Goal: Task Accomplishment & Management: Complete application form

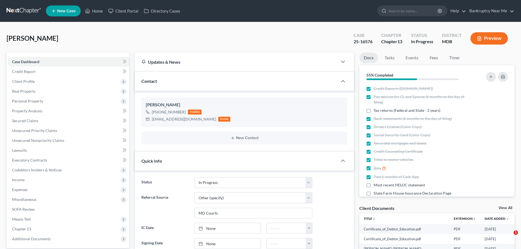
select select "9"
select select "6"
select select "0"
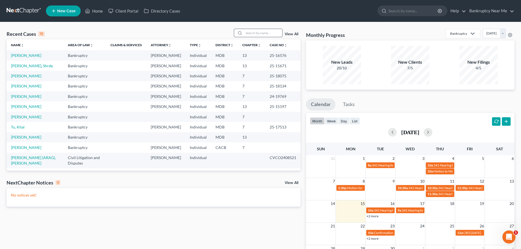
click at [247, 33] on input "search" at bounding box center [263, 33] width 38 height 8
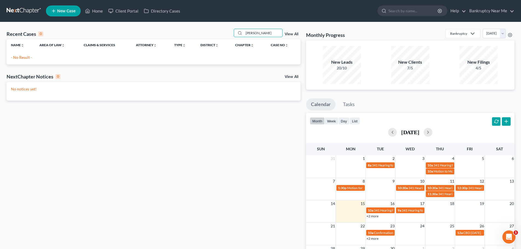
type input "[PERSON_NAME]"
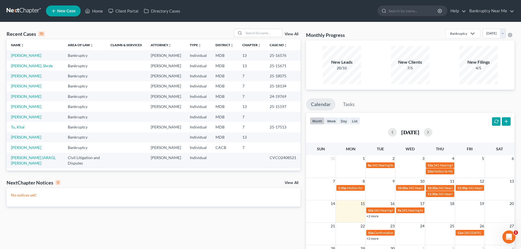
click at [74, 9] on span "New Case" at bounding box center [66, 11] width 18 height 4
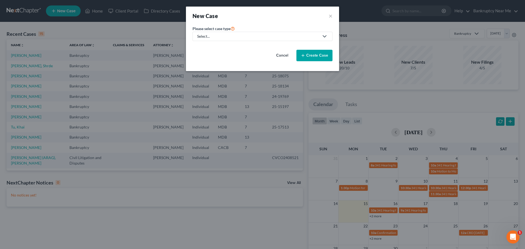
click at [214, 40] on link "Select..." at bounding box center [263, 36] width 140 height 9
click at [228, 48] on div "Bankruptcy" at bounding box center [222, 47] width 48 height 5
select select "38"
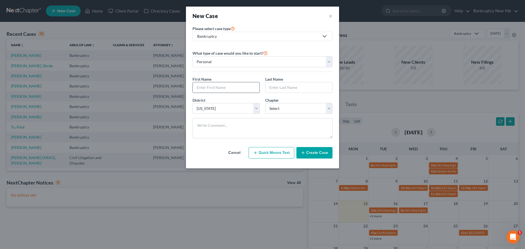
drag, startPoint x: 219, startPoint y: 88, endPoint x: 227, endPoint y: 83, distance: 8.9
click at [219, 88] on input "text" at bounding box center [226, 87] width 67 height 10
type input "Shakia"
type input "Baskerville"
click at [295, 112] on select "Select 7 11 12 13" at bounding box center [298, 108] width 67 height 11
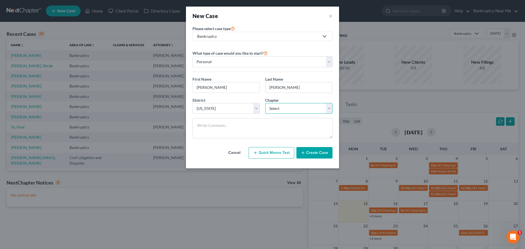
select select "3"
click at [265, 103] on select "Select 7 11 12 13" at bounding box center [298, 108] width 67 height 11
drag, startPoint x: 279, startPoint y: 127, endPoint x: 290, endPoint y: 139, distance: 16.7
click at [278, 127] on textarea at bounding box center [263, 128] width 140 height 20
paste textarea "Sent via form submission from Bankruptcy Near Me, PLLC Name: Shakia Baskerville…"
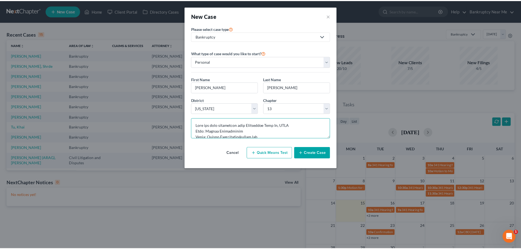
scroll to position [403, 0]
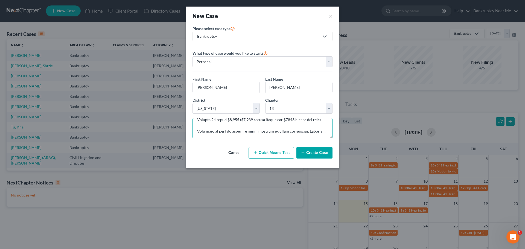
type textarea "Sent via form submission from Bankruptcy Near Me, PLLC Name: Shakia Baskerville…"
click at [312, 153] on button "Create Case" at bounding box center [315, 152] width 36 height 11
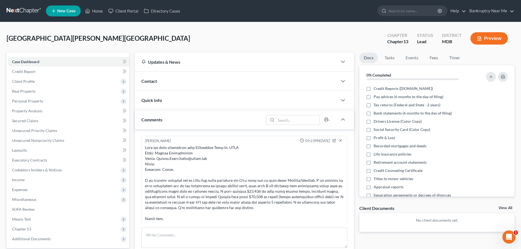
scroll to position [281, 0]
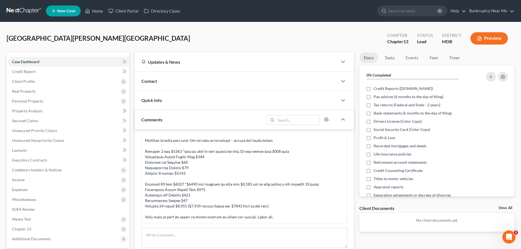
click at [204, 79] on div "Contact" at bounding box center [236, 81] width 203 height 19
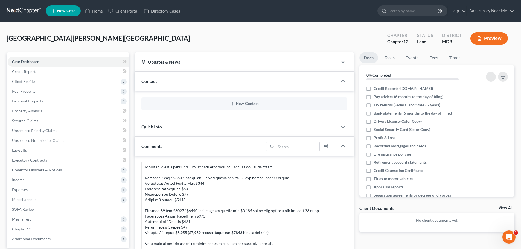
drag, startPoint x: 245, startPoint y: 101, endPoint x: 459, endPoint y: 95, distance: 213.7
click at [245, 101] on div "New Contact" at bounding box center [244, 103] width 206 height 13
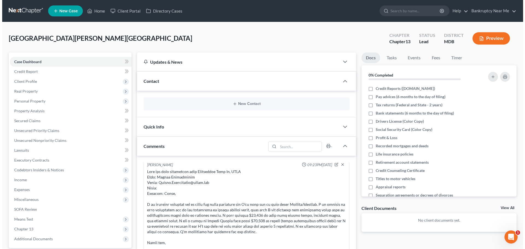
scroll to position [0, 0]
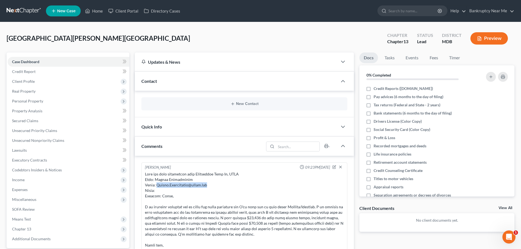
drag, startPoint x: 209, startPoint y: 185, endPoint x: 218, endPoint y: 147, distance: 39.1
copy div "hakia.Baskerville@gmail.com"
click at [247, 102] on button "New Contact" at bounding box center [244, 104] width 197 height 4
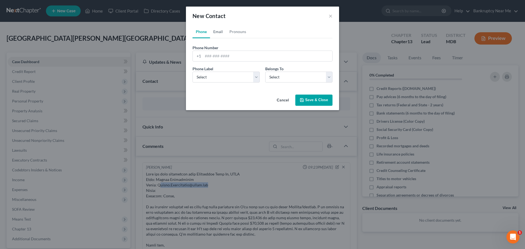
click at [220, 31] on link "Email" at bounding box center [218, 31] width 16 height 13
click at [225, 56] on input "email" at bounding box center [267, 56] width 129 height 10
paste input "hakia.Baskerville@gmail.com"
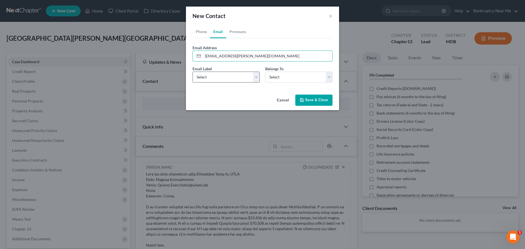
type input "hakia.Baskerville@gmail.com"
drag, startPoint x: 211, startPoint y: 76, endPoint x: 215, endPoint y: 82, distance: 7.3
click at [211, 77] on select "Select Home Work Other" at bounding box center [226, 77] width 67 height 11
select select "0"
click at [193, 72] on select "Select Home Work Other" at bounding box center [226, 77] width 67 height 11
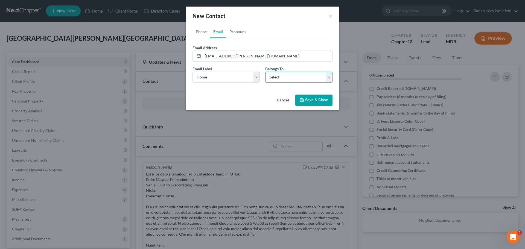
click at [273, 81] on select "Select Client Other" at bounding box center [298, 77] width 67 height 11
select select "0"
click at [265, 72] on select "Select Client Other" at bounding box center [298, 77] width 67 height 11
drag, startPoint x: 309, startPoint y: 99, endPoint x: 297, endPoint y: 106, distance: 14.0
click at [308, 99] on button "Save & Close" at bounding box center [313, 100] width 37 height 11
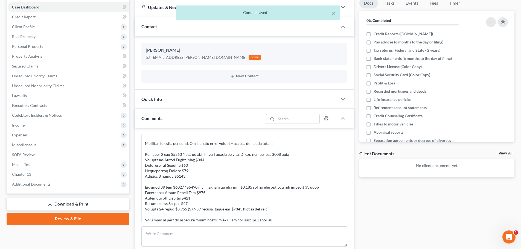
scroll to position [281, 0]
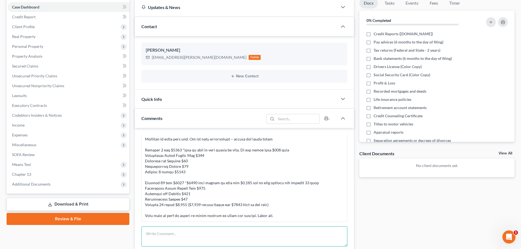
drag, startPoint x: 223, startPoint y: 240, endPoint x: 227, endPoint y: 239, distance: 4.2
click at [223, 240] on textarea at bounding box center [244, 236] width 206 height 20
paste textarea "From: Shakia Baskerville <shakia.baskerville@gmail.com> Sent: Monday, September…"
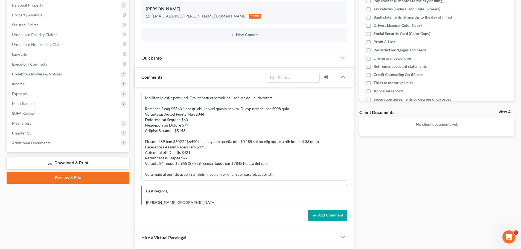
scroll to position [137, 0]
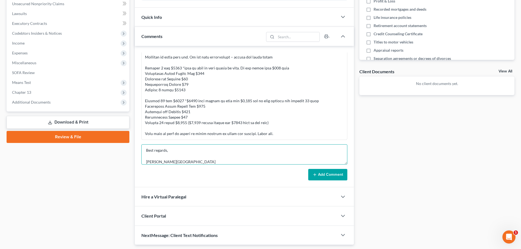
type textarea "From: Shakia Baskerville <shakia.baskerville@gmail.com> Sent: Monday, September…"
click at [329, 170] on button "Add Comment" at bounding box center [327, 174] width 39 height 11
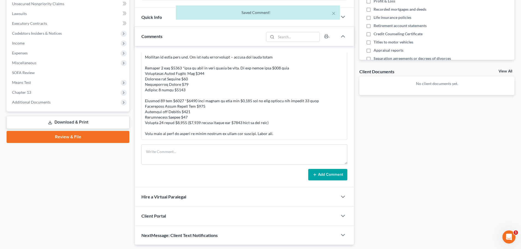
scroll to position [383, 0]
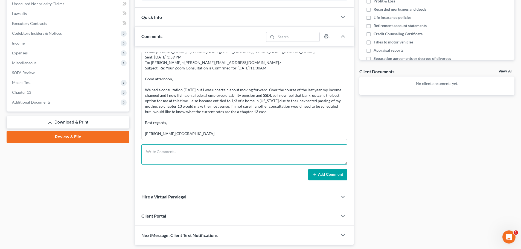
click at [326, 156] on textarea at bounding box center [244, 154] width 206 height 20
paste textarea "From: Iris Kwon <iris@bankruptcynearme.org> Sent: Monday, September 15, 2025 9:…"
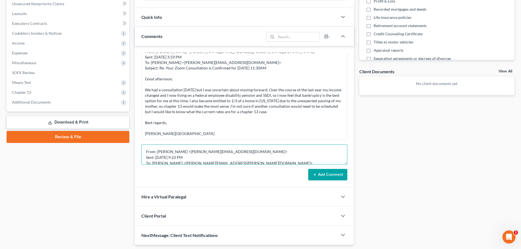
scroll to position [47, 0]
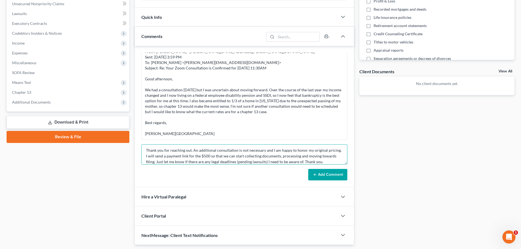
type textarea "From: Iris Kwon <iris@bankruptcynearme.org> Sent: Monday, September 15, 2025 9:…"
click at [335, 176] on button "Add Comment" at bounding box center [327, 174] width 39 height 11
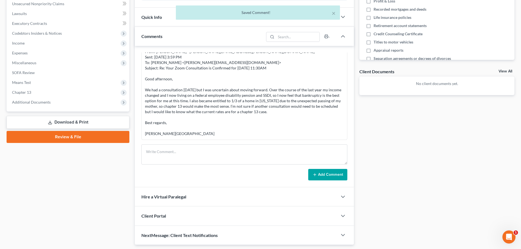
scroll to position [458, 0]
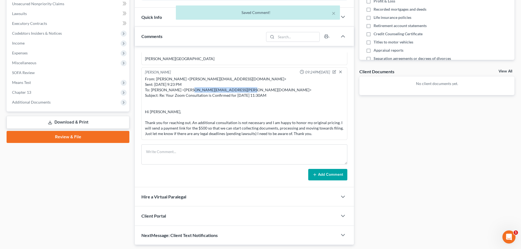
drag, startPoint x: 233, startPoint y: 91, endPoint x: 184, endPoint y: 91, distance: 48.7
click at [184, 91] on div "From: Iris Kwon <iris@bankruptcynearme.org> Sent: Monday, September 15, 2025 9:…" at bounding box center [244, 106] width 199 height 60
copy div "shakia.baskerville@gmail.com"
